Goal: Answer question/provide support

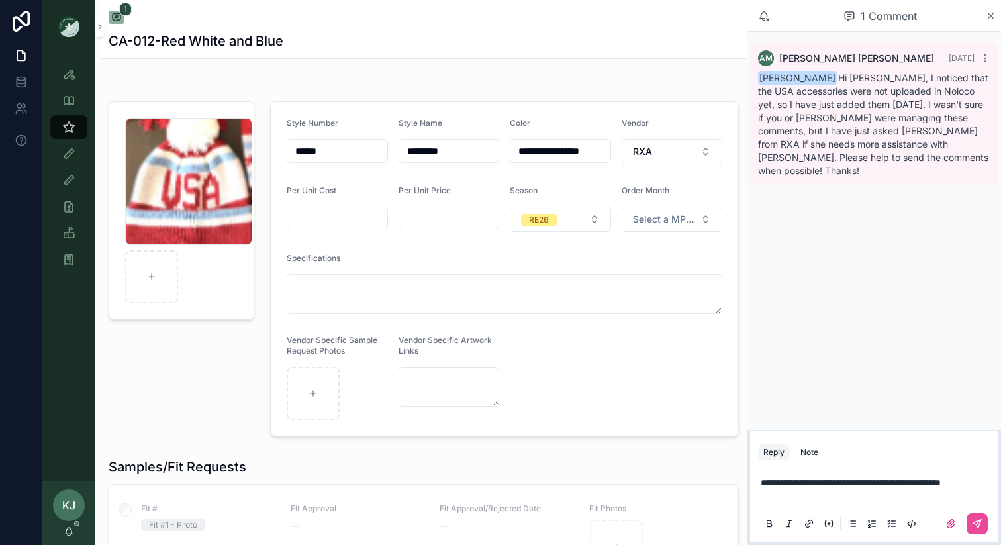
click at [884, 478] on span "**********" at bounding box center [851, 482] width 180 height 9
click at [982, 526] on button "scrollable content" at bounding box center [976, 523] width 21 height 21
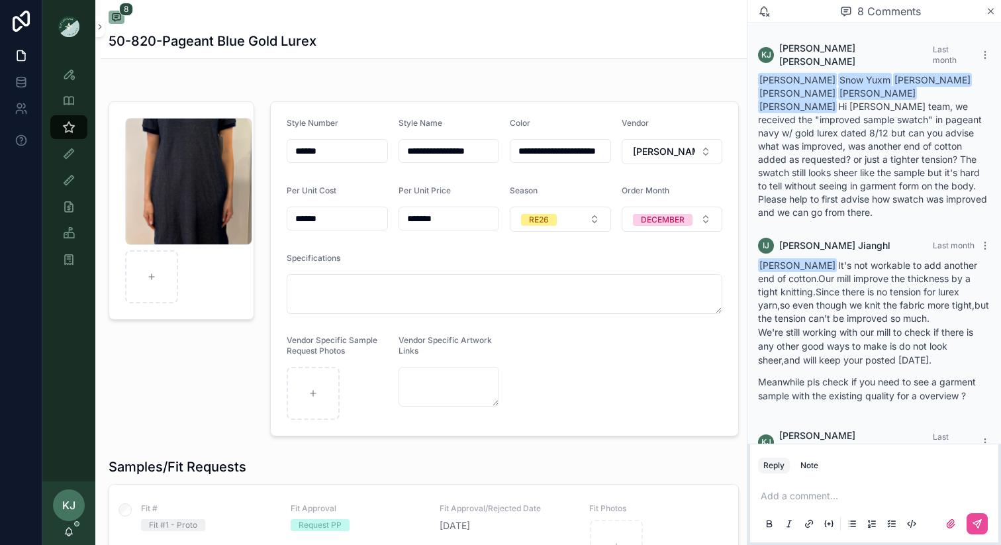
scroll to position [326, 0]
